Goal: Information Seeking & Learning: Learn about a topic

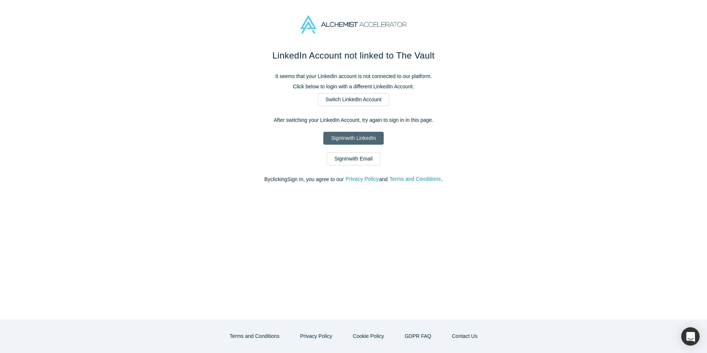
click at [367, 141] on link "Sign In with LinkedIn" at bounding box center [353, 138] width 60 height 13
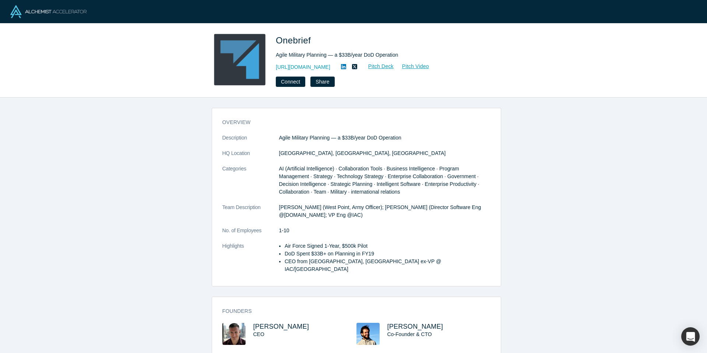
click at [326, 55] on div "Agile Military Planning — a $33B/year DoD Operation" at bounding box center [379, 55] width 206 height 8
click at [328, 50] on div "Onebrief Agile Military Planning — a $33B/year DoD Operation https://onebrief.c…" at bounding box center [379, 60] width 206 height 53
click at [273, 43] on div "Onebrief Agile Military Planning — a $33B/year DoD Operation https://onebrief.c…" at bounding box center [354, 60] width 290 height 53
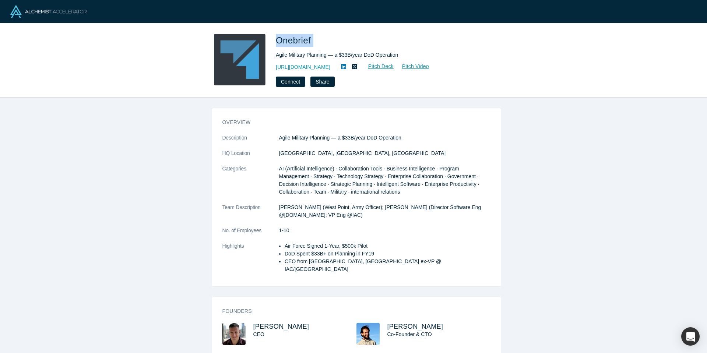
click at [273, 43] on div "Onebrief Agile Military Planning — a $33B/year DoD Operation https://onebrief.c…" at bounding box center [354, 60] width 290 height 53
click at [305, 66] on link "https://onebrief.com/" at bounding box center [303, 67] width 55 height 8
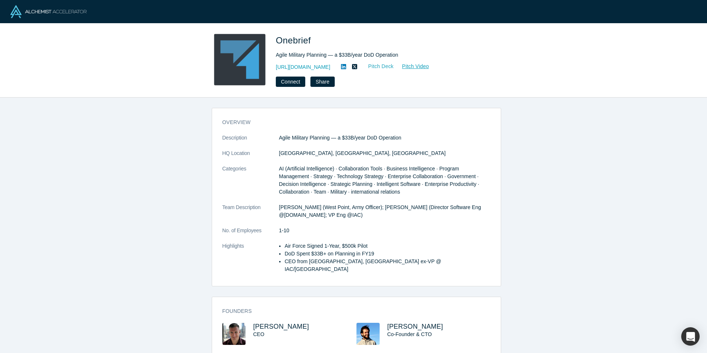
click at [379, 66] on link "Pitch Deck" at bounding box center [377, 66] width 34 height 8
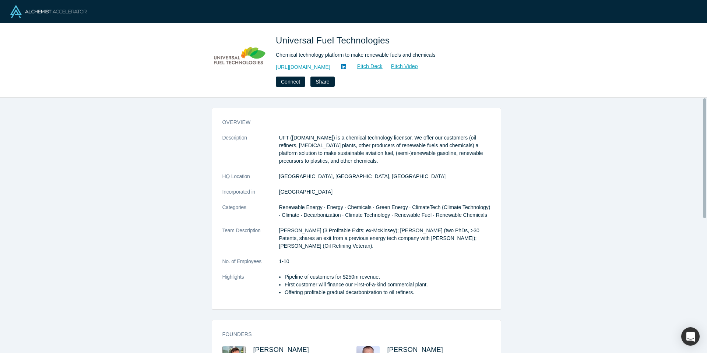
click at [23, 10] on img at bounding box center [48, 11] width 76 height 13
